Goal: Task Accomplishment & Management: Complete application form

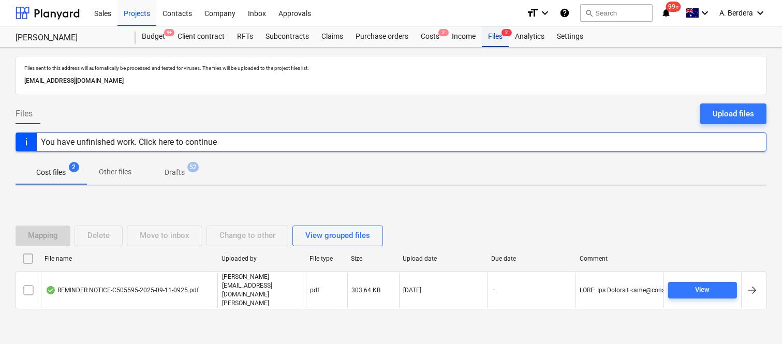
drag, startPoint x: 0, startPoint y: 0, endPoint x: 488, endPoint y: 39, distance: 489.9
click at [488, 39] on div "Files 2" at bounding box center [495, 36] width 27 height 21
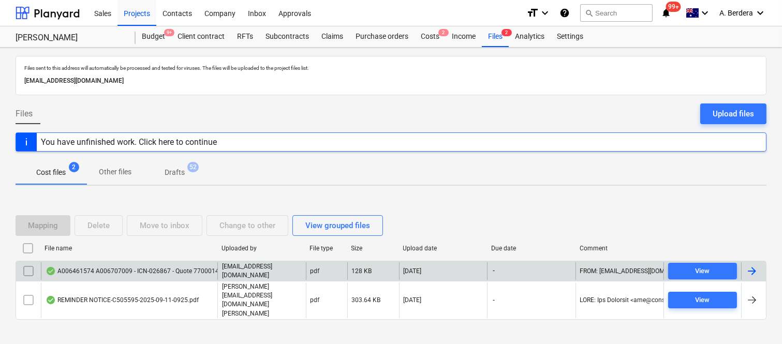
click at [192, 275] on div "A006461574 A006707009 - ICN-026867 - Quote 77000142214 - 121 Oxlade Dr New Farm…" at bounding box center [189, 271] width 286 height 8
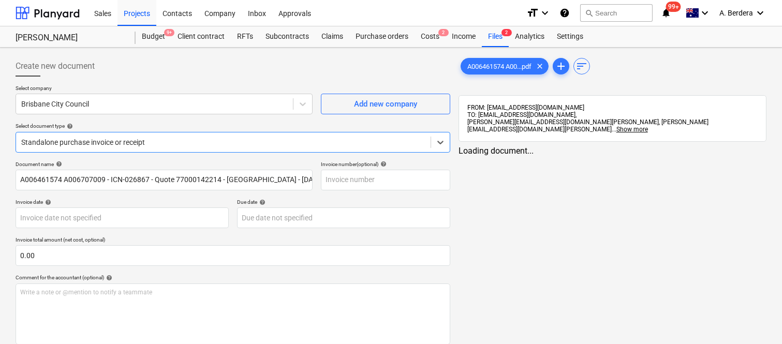
type input "A006461574 A006707009 - ICN-026867 - Quote 77000142214 - 121 Oxlade Dr New Farm…"
click at [695, 343] on html "Sales Projects Contacts Company Inbox Approvals format_size keyboard_arrow_down…" at bounding box center [391, 172] width 782 height 344
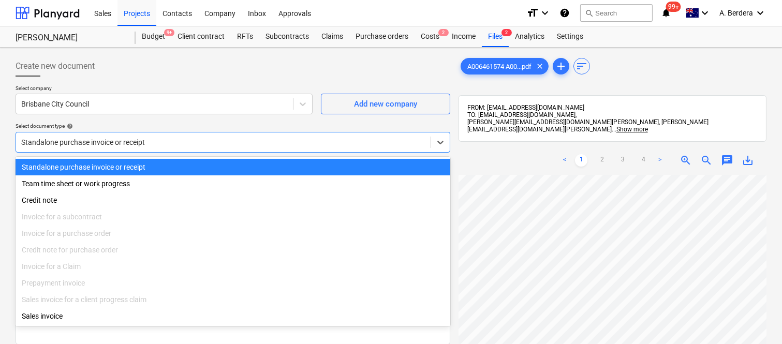
click at [269, 140] on div at bounding box center [223, 142] width 404 height 10
click at [290, 167] on div "Standalone purchase invoice or receipt" at bounding box center [233, 167] width 434 height 17
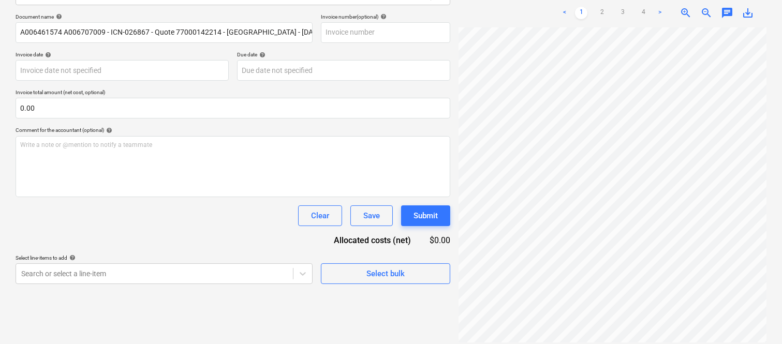
scroll to position [168, 34]
click at [782, 197] on html "Sales Projects Contacts Company Inbox Approvals format_size keyboard_arrow_down…" at bounding box center [391, 25] width 782 height 344
click at [601, 7] on link "2" at bounding box center [601, 13] width 12 height 12
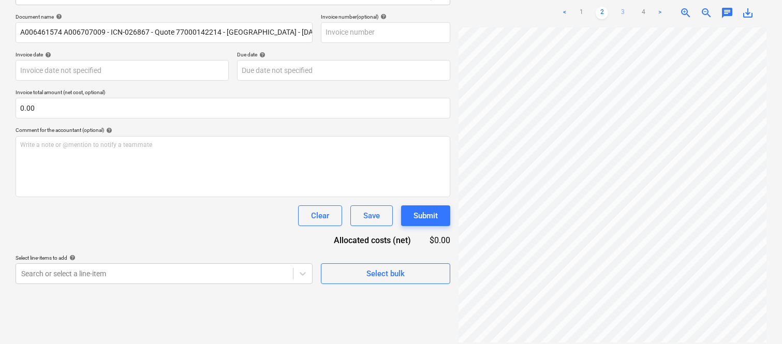
click at [619, 7] on link "3" at bounding box center [622, 13] width 12 height 12
click at [643, 8] on link "4" at bounding box center [643, 13] width 12 height 12
click at [578, 7] on link "1" at bounding box center [581, 13] width 12 height 12
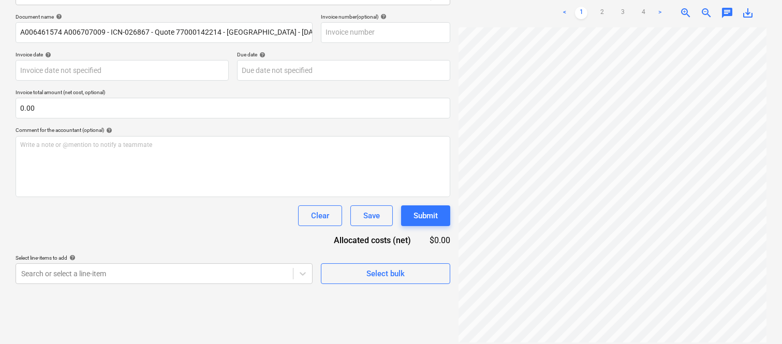
scroll to position [0, 0]
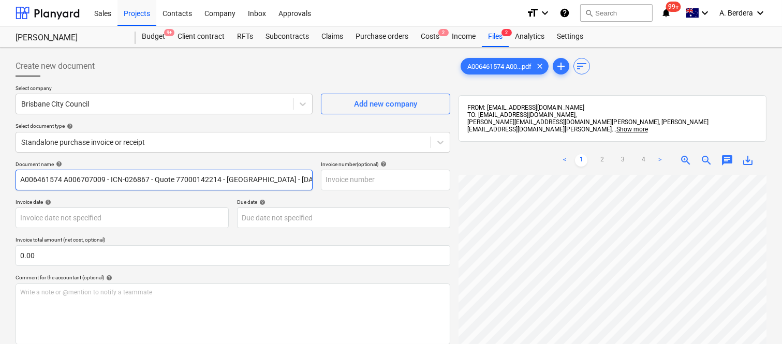
click at [282, 179] on input "A006461574 A006707009 - ICN-026867 - Quote 77000142214 - 121 Oxlade Dr New Farm…" at bounding box center [164, 180] width 297 height 21
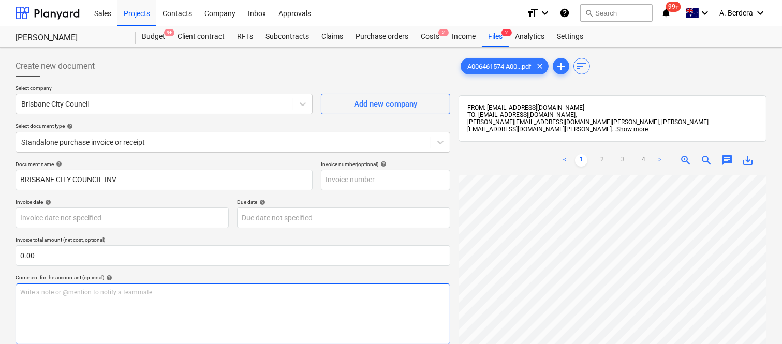
scroll to position [91, 159]
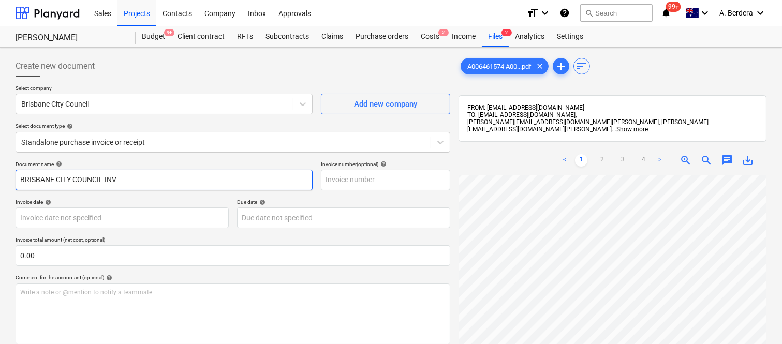
click at [154, 181] on input "BRISBANE CITY COUNCIL INV-" at bounding box center [164, 180] width 297 height 21
drag, startPoint x: 122, startPoint y: 179, endPoint x: 200, endPoint y: 182, distance: 78.7
click at [200, 182] on input "BRISBANE CITY COUNCIL INV- 7777000142214" at bounding box center [164, 180] width 297 height 21
type input "BRISBANE CITY COUNCIL INV- 7777000142214"
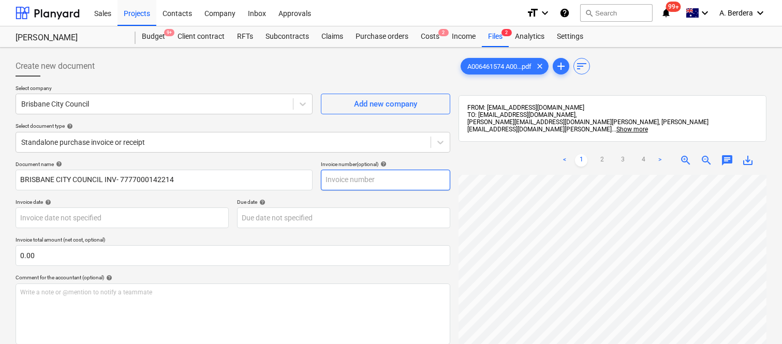
click at [343, 182] on input "text" at bounding box center [385, 180] width 129 height 21
paste input "7777000142214"
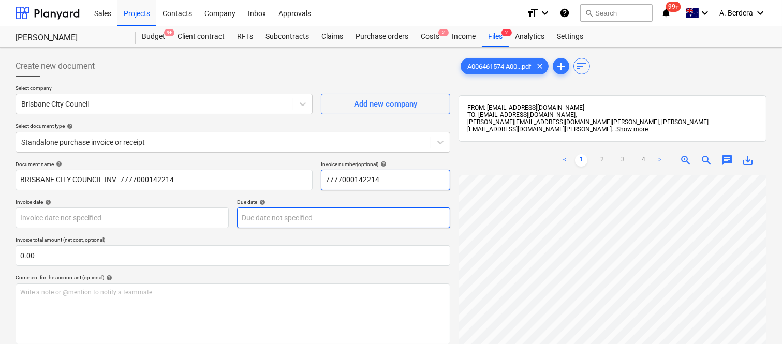
type input "7777000142214"
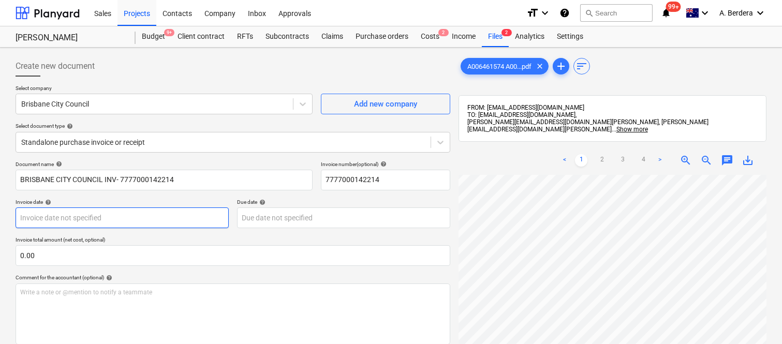
click at [122, 214] on body "Sales Projects Contacts Company Inbox Approvals format_size keyboard_arrow_down…" at bounding box center [391, 172] width 782 height 344
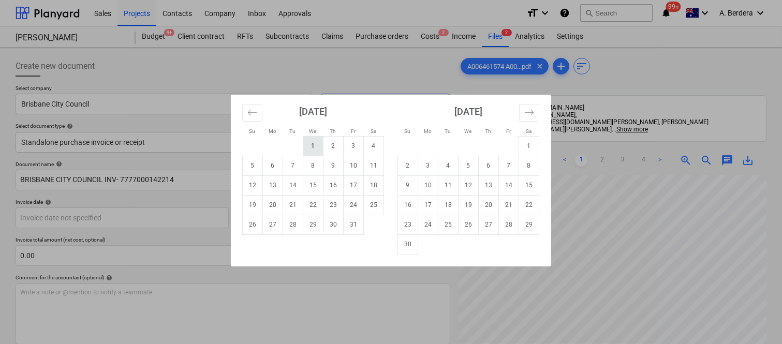
click at [313, 146] on td "1" at bounding box center [313, 146] width 20 height 20
type input "01 Oct 2025"
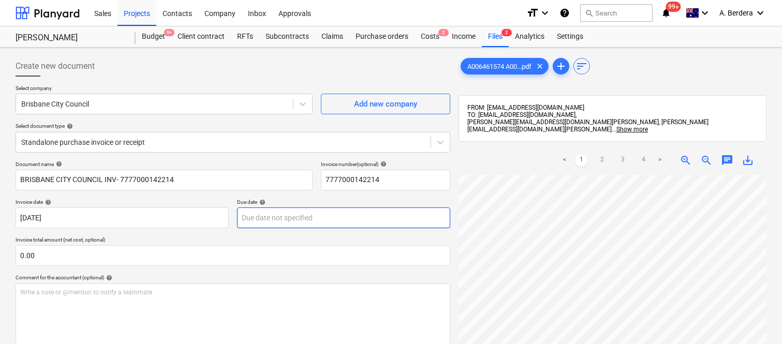
click at [304, 214] on body "Sales Projects Contacts Company Inbox Approvals format_size keyboard_arrow_down…" at bounding box center [391, 172] width 782 height 344
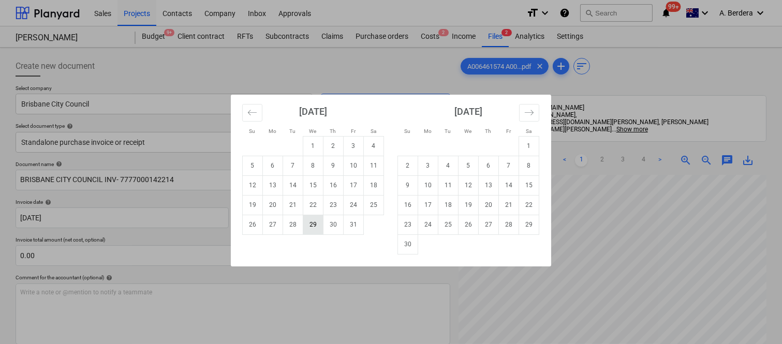
click at [313, 225] on td "29" at bounding box center [313, 225] width 20 height 20
type input "29 Oct 2025"
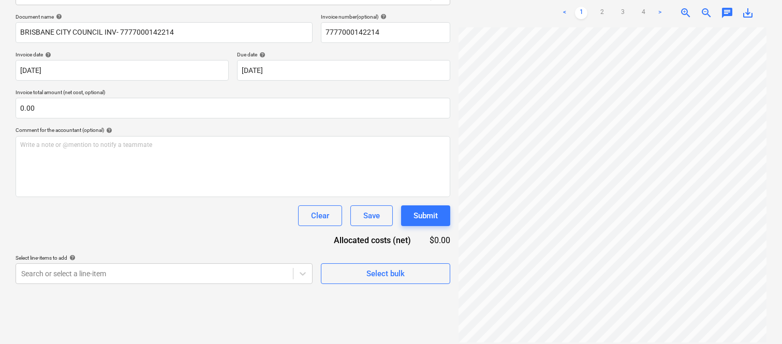
scroll to position [214, 0]
click at [733, 197] on html "Sales Projects Contacts Company Inbox Approvals format_size keyboard_arrow_down…" at bounding box center [391, 25] width 782 height 344
click at [605, 7] on link "2" at bounding box center [601, 13] width 12 height 12
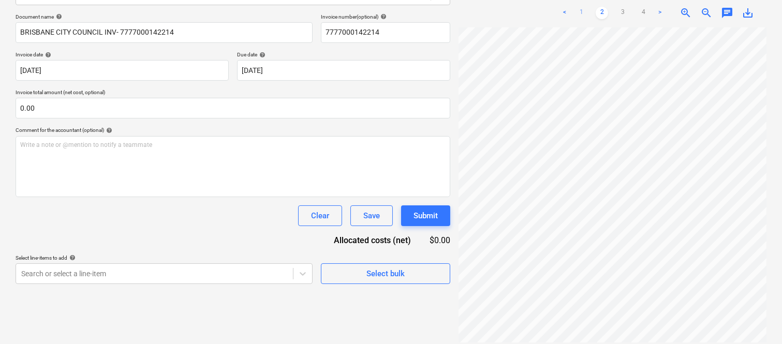
click at [582, 7] on link "1" at bounding box center [581, 13] width 12 height 12
click at [602, 7] on link "2" at bounding box center [601, 13] width 12 height 12
click at [621, 7] on link "3" at bounding box center [622, 13] width 12 height 12
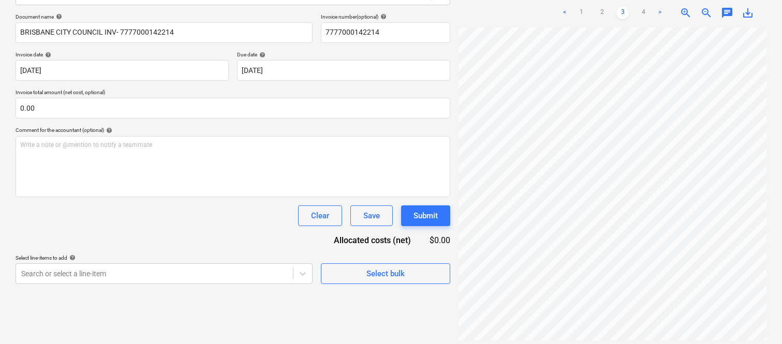
scroll to position [345, 21]
click at [770, 256] on div "A006461574 A00...pdf clear add sort FROM: contracts@signaturepropertypartners.c…" at bounding box center [612, 122] width 316 height 436
click at [643, 7] on link "4" at bounding box center [643, 13] width 12 height 12
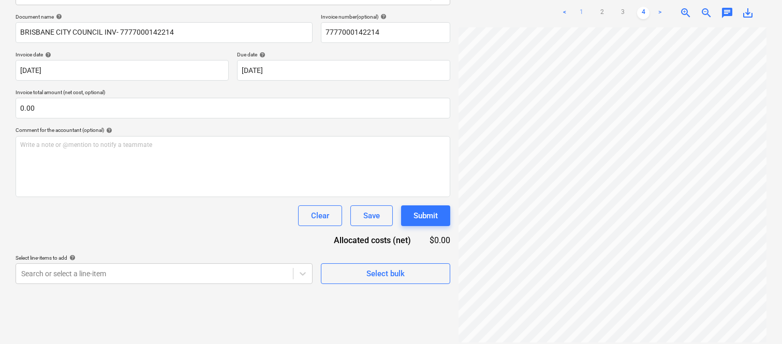
click at [585, 11] on link "1" at bounding box center [581, 13] width 12 height 12
click at [648, 7] on link "4" at bounding box center [643, 13] width 12 height 12
click at [585, 7] on link "1" at bounding box center [581, 13] width 12 height 12
click at [647, 7] on link "4" at bounding box center [643, 13] width 12 height 12
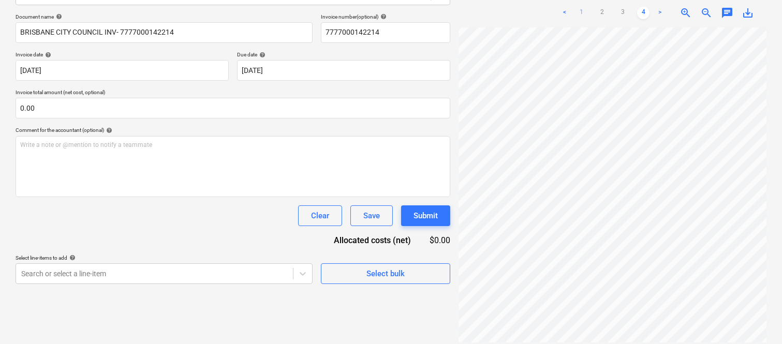
click at [579, 7] on link "1" at bounding box center [581, 13] width 12 height 12
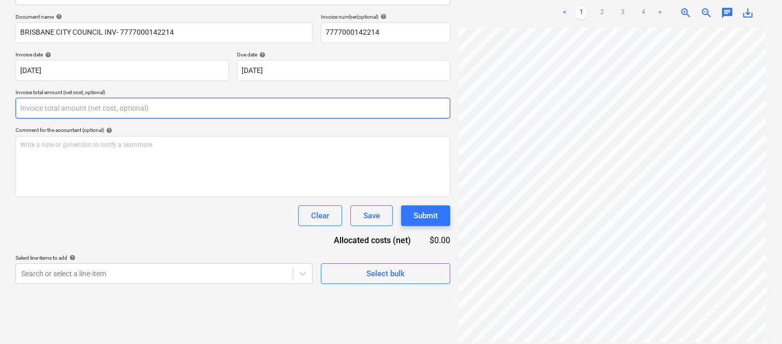
click at [156, 107] on input "text" at bounding box center [233, 108] width 434 height 21
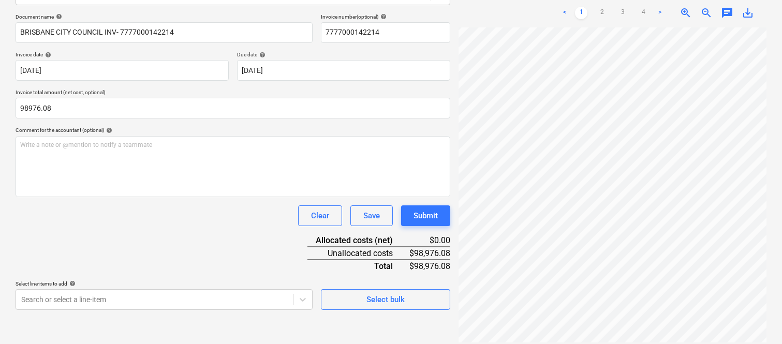
type input "98,976.08"
click at [127, 216] on div "Clear Save Submit" at bounding box center [233, 215] width 434 height 21
click at [191, 197] on body "Sales Projects Contacts Company Inbox Approvals format_size keyboard_arrow_down…" at bounding box center [391, 25] width 782 height 344
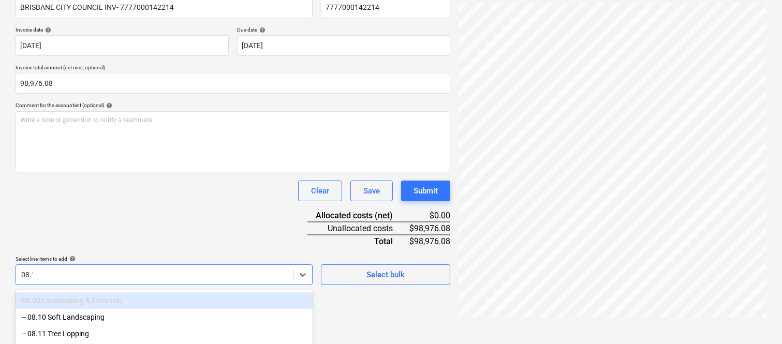
type input "08.11"
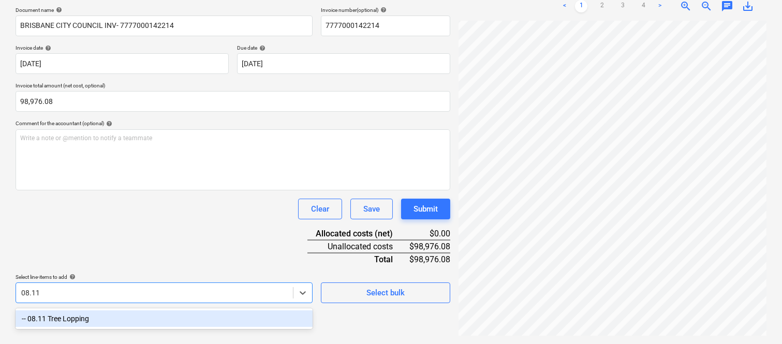
scroll to position [147, 0]
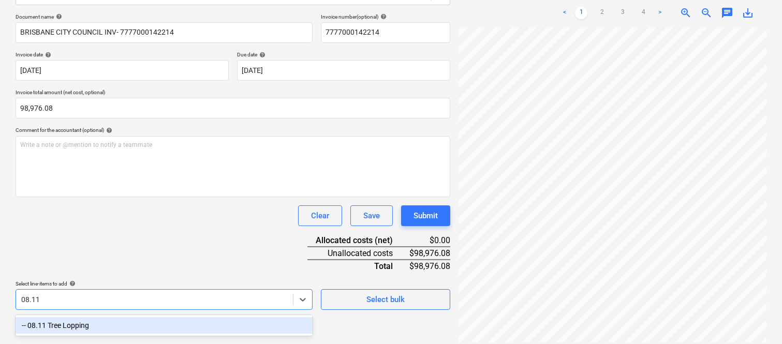
click at [164, 320] on div "-- 08.11 Tree Lopping" at bounding box center [164, 325] width 297 height 17
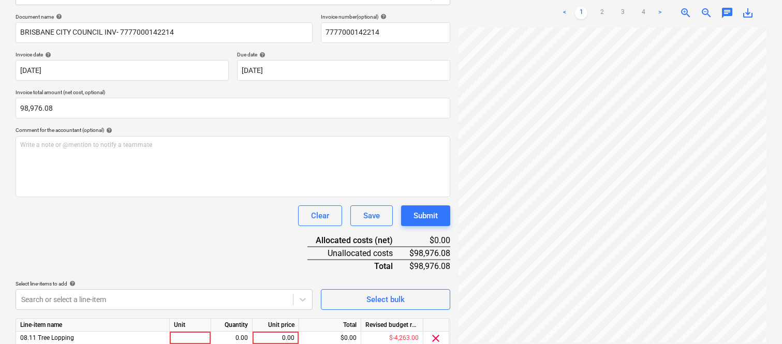
click at [172, 230] on div "Document name help BRISBANE CITY COUNCIL INV- 7777000142214 Invoice number (opt…" at bounding box center [233, 195] width 434 height 365
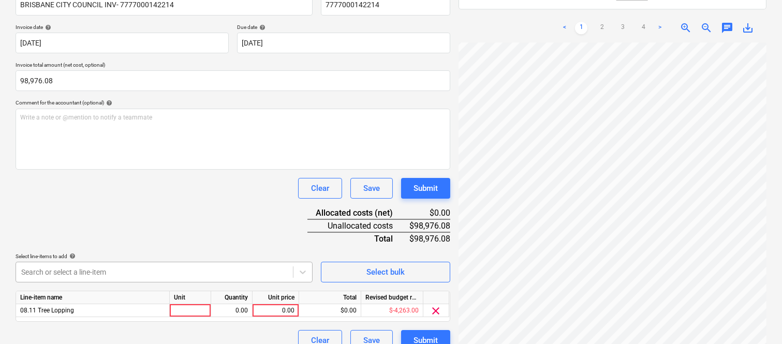
scroll to position [190, 0]
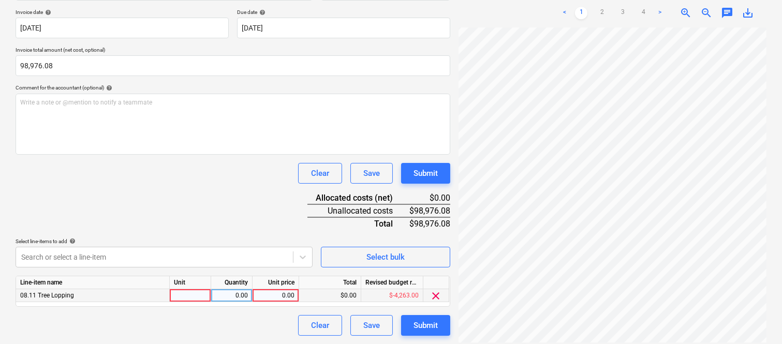
click at [187, 296] on div at bounding box center [190, 295] width 41 height 13
type input "INVOICE"
click at [238, 298] on div "0.00" at bounding box center [231, 295] width 33 height 13
type input "1"
click at [280, 293] on div "0.00" at bounding box center [276, 295] width 38 height 13
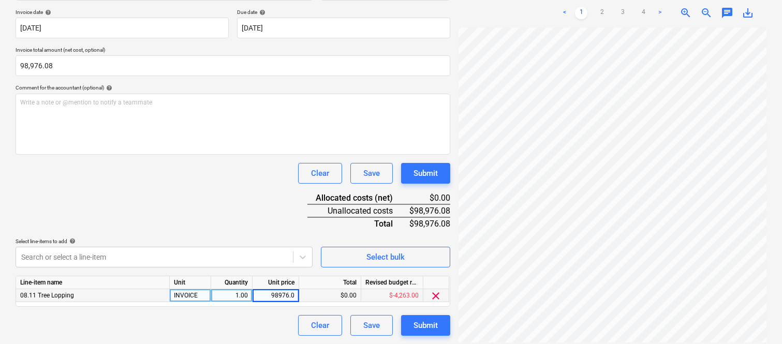
type input "98976.08"
click at [269, 194] on div "Document name help BRISBANE CITY COUNCIL INV- 7777000142214 Invoice number (opt…" at bounding box center [233, 153] width 434 height 365
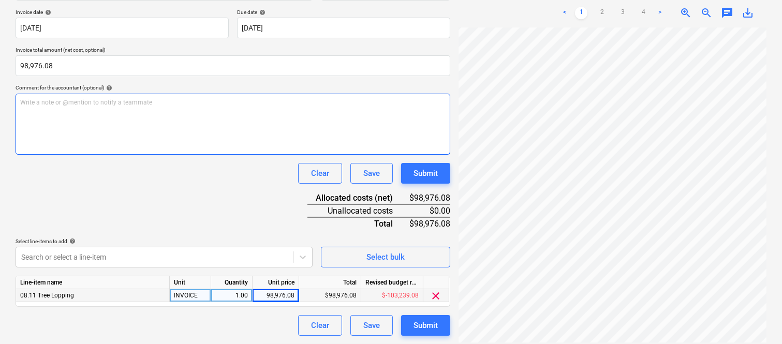
click at [145, 106] on p "Write a note or @mention to notify a teammate ﻿" at bounding box center [232, 102] width 425 height 9
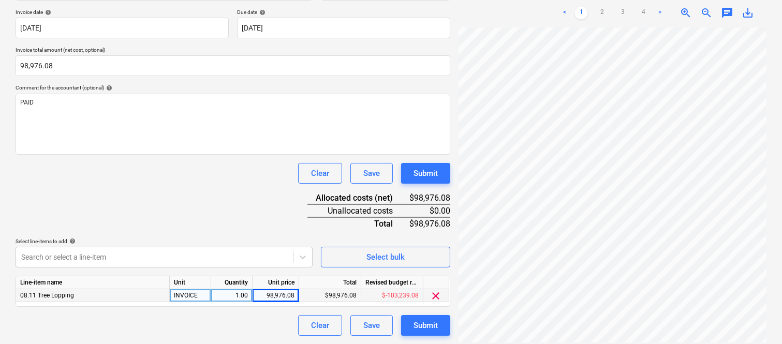
click at [130, 197] on div "Document name help BRISBANE CITY COUNCIL INV- 7777000142214 Invoice number (opt…" at bounding box center [233, 153] width 434 height 365
click at [597, 9] on link "2" at bounding box center [601, 13] width 12 height 12
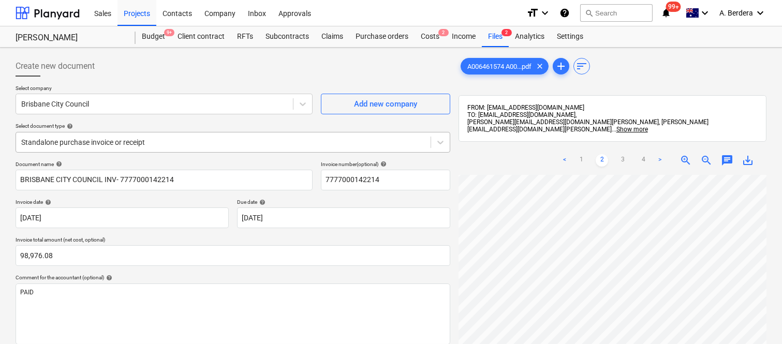
click at [236, 139] on div at bounding box center [223, 142] width 404 height 10
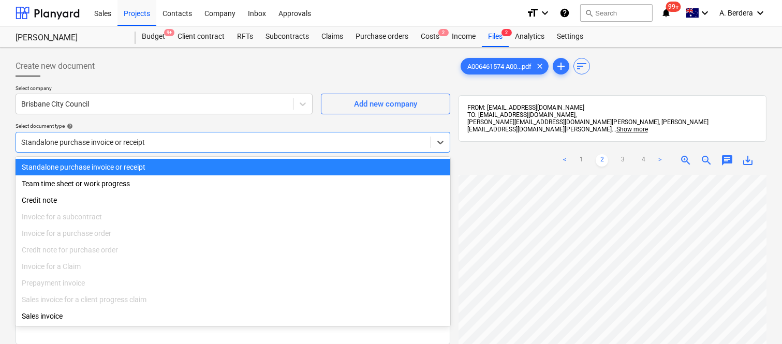
click at [259, 166] on div "Standalone purchase invoice or receipt" at bounding box center [233, 167] width 434 height 17
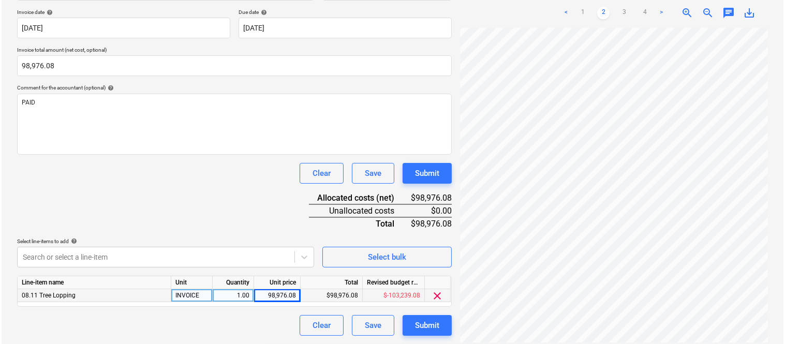
scroll to position [0, 152]
click at [419, 332] on div "Submit" at bounding box center [425, 325] width 24 height 13
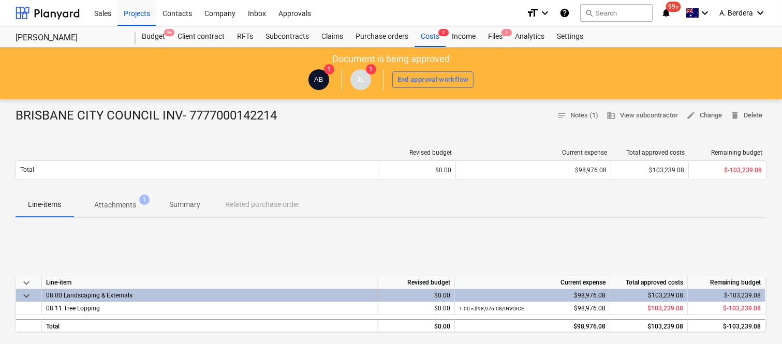
click at [185, 206] on p "Summary" at bounding box center [184, 204] width 31 height 11
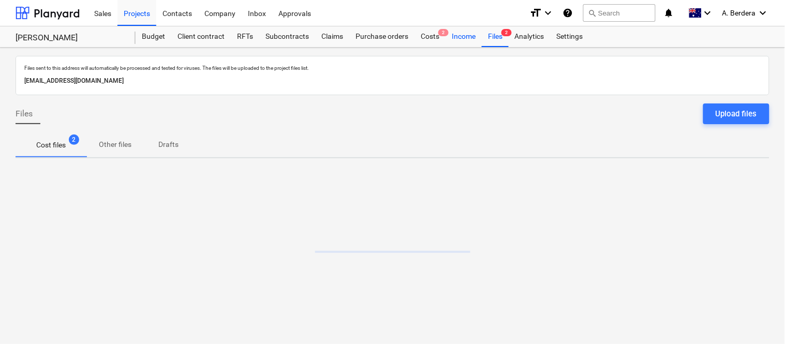
click at [456, 40] on div "Income" at bounding box center [463, 36] width 36 height 21
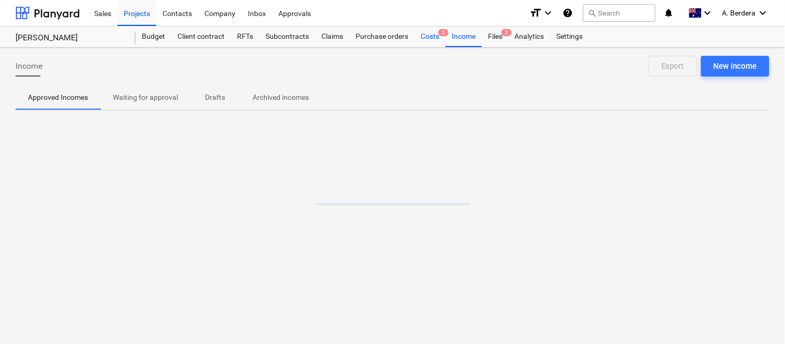
click at [429, 40] on div "Costs 2" at bounding box center [429, 36] width 31 height 21
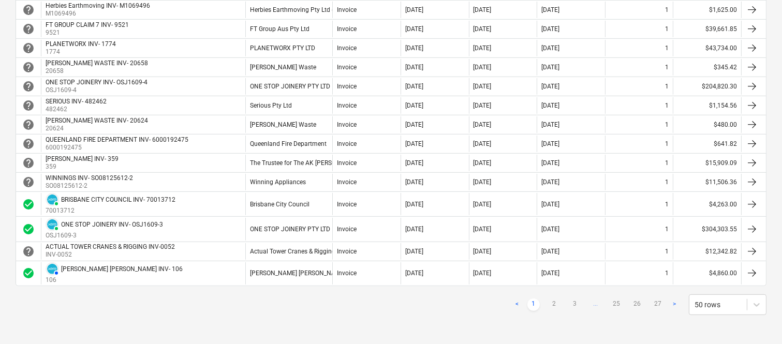
scroll to position [897, 0]
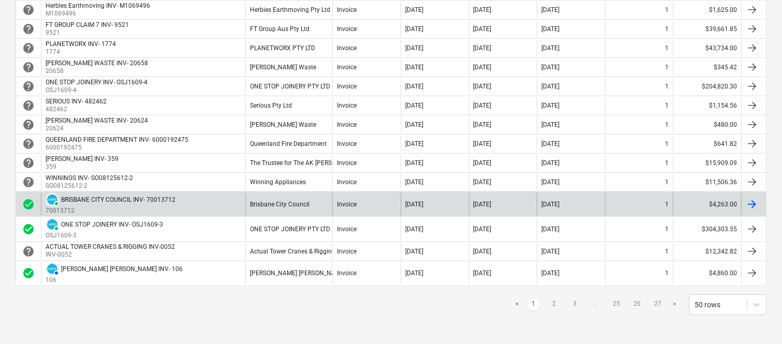
click at [311, 201] on div "Brisbane City Council" at bounding box center [288, 204] width 87 height 22
